Goal: Find specific page/section: Find specific page/section

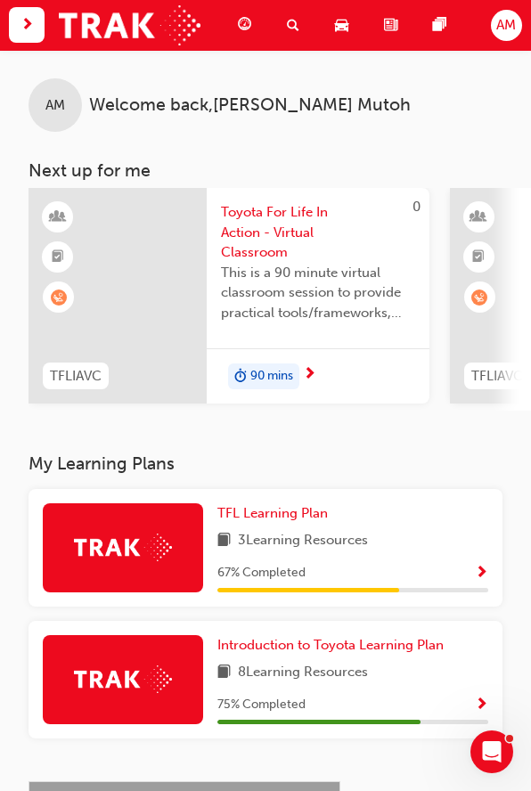
click at [285, 26] on div "Search Learning" at bounding box center [296, 25] width 48 height 37
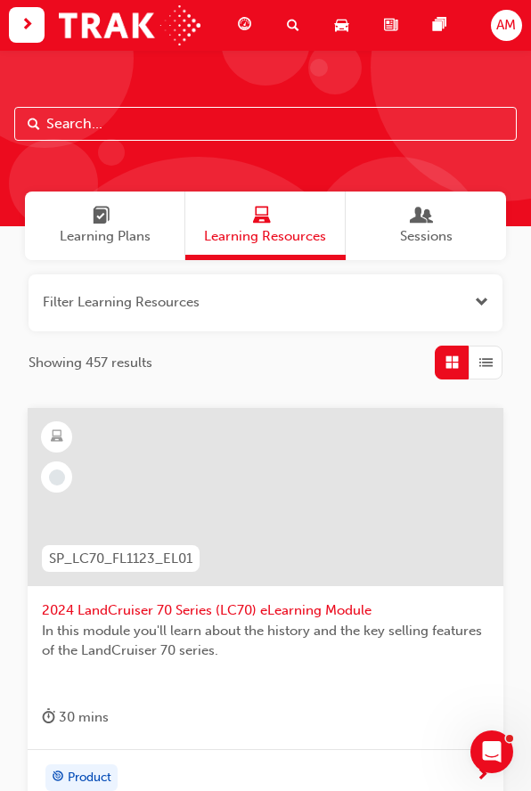
click at [284, 28] on div "Search Learning" at bounding box center [296, 25] width 48 height 37
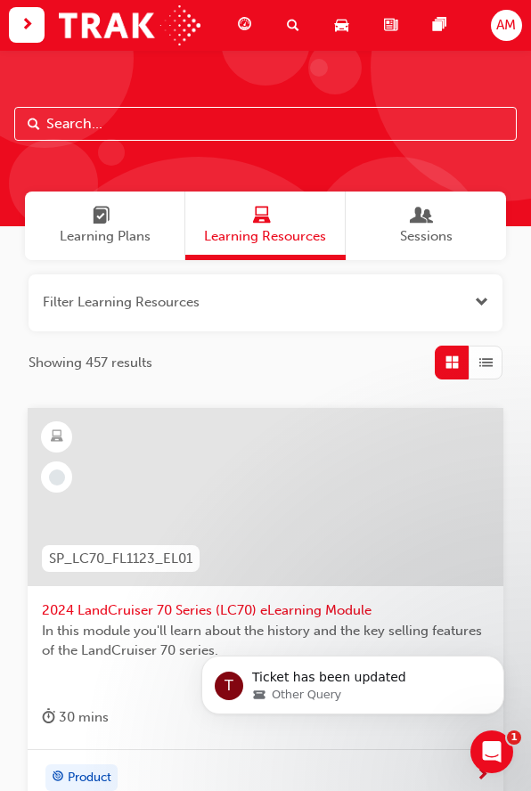
click at [41, 20] on div "button" at bounding box center [27, 25] width 36 height 36
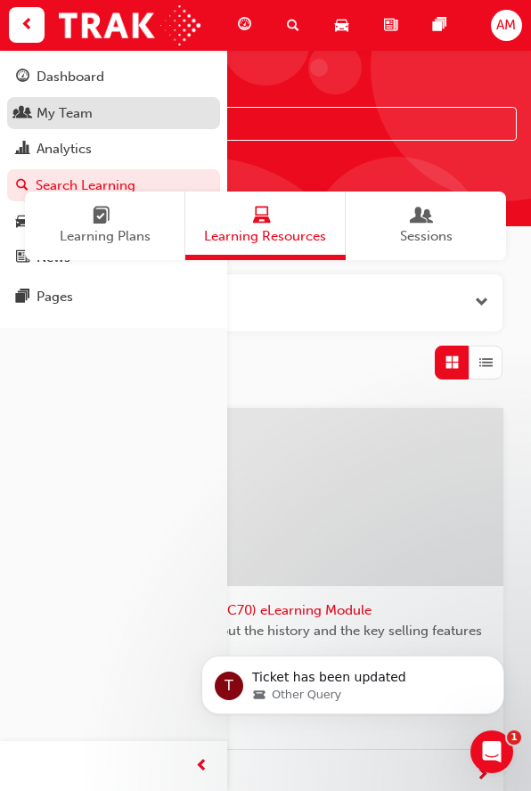
click at [52, 120] on div "My Team" at bounding box center [65, 113] width 56 height 20
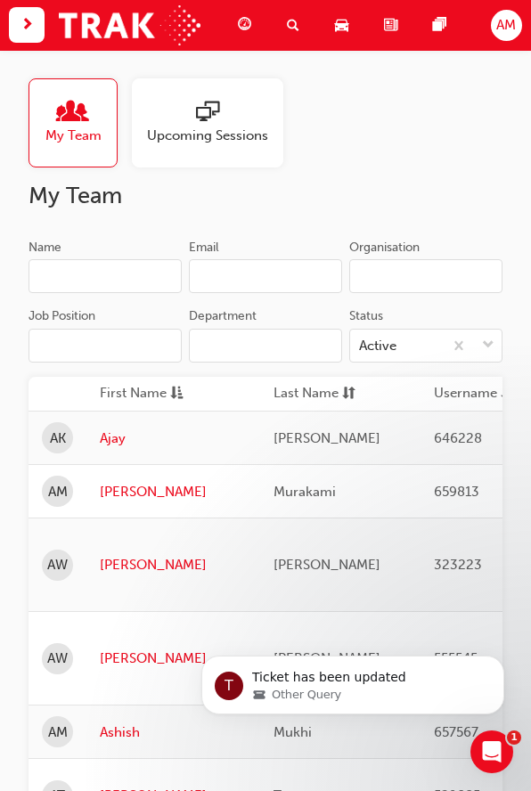
click at [143, 265] on input "Name" at bounding box center [104, 276] width 153 height 34
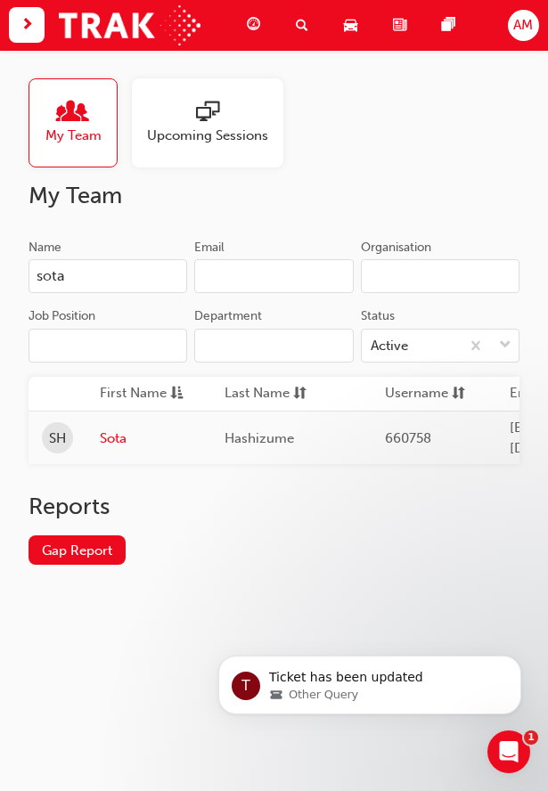
type input "sota"
click at [126, 441] on link "Sota" at bounding box center [149, 438] width 98 height 20
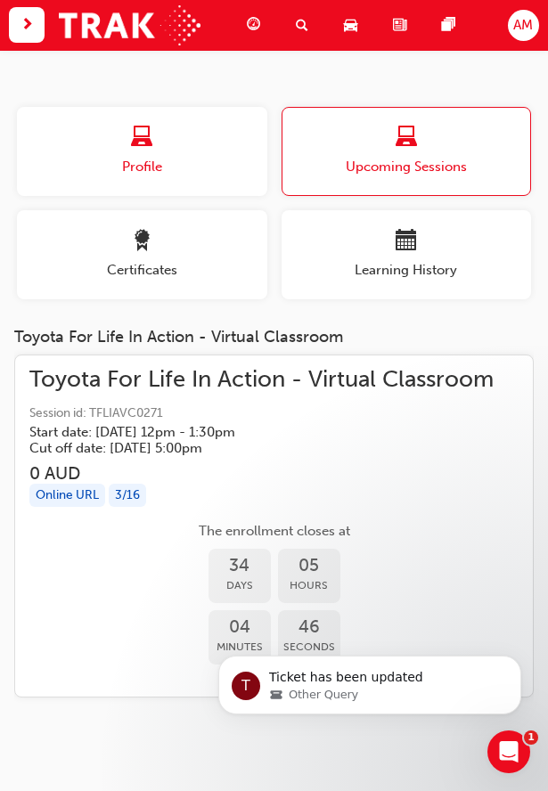
click at [213, 150] on div "button" at bounding box center [142, 140] width 250 height 28
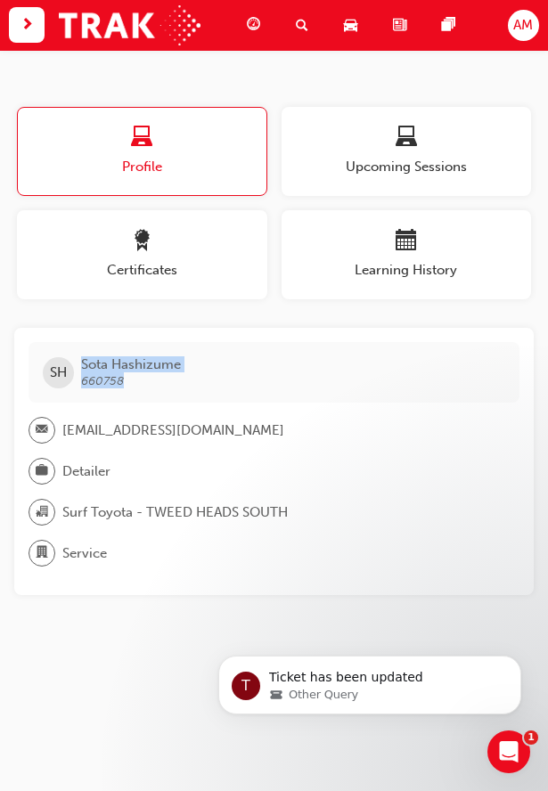
drag, startPoint x: 127, startPoint y: 382, endPoint x: 76, endPoint y: 381, distance: 51.7
click at [76, 381] on div "[PERSON_NAME] [PERSON_NAME] 660758" at bounding box center [273, 372] width 491 height 61
drag, startPoint x: 76, startPoint y: 381, endPoint x: 128, endPoint y: 373, distance: 53.1
click at [128, 373] on span "[PERSON_NAME] 660758" at bounding box center [131, 372] width 100 height 32
click at [125, 379] on span "[PERSON_NAME] 660758" at bounding box center [131, 372] width 100 height 32
